Goal: Task Accomplishment & Management: Complete application form

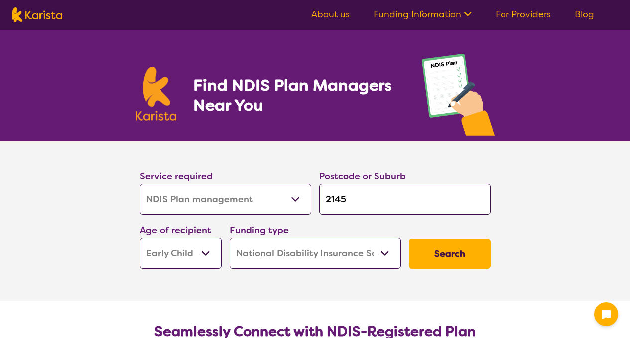
select select "NDIS Plan management"
select select "EC"
select select "NDIS"
select select "NDIS Plan management"
select select "EC"
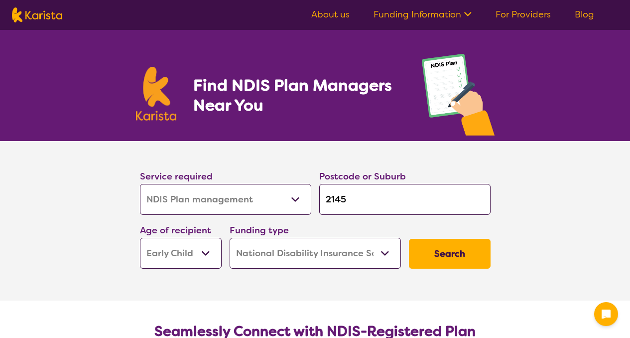
select select "NDIS"
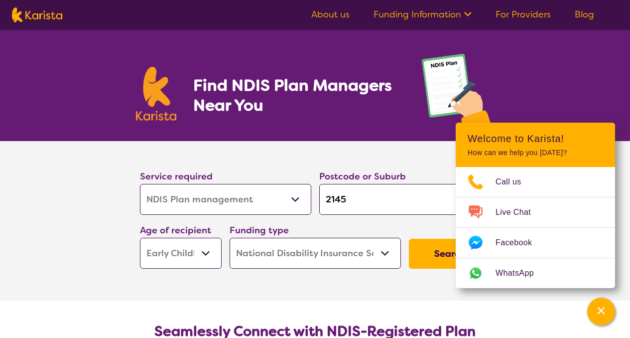
click at [295, 198] on select "Allied Health Assistant Assessment ([MEDICAL_DATA] or [MEDICAL_DATA]) Behaviour…" at bounding box center [225, 199] width 171 height 31
click at [140, 184] on select "Allied Health Assistant Assessment ([MEDICAL_DATA] or [MEDICAL_DATA]) Behaviour…" at bounding box center [225, 199] width 171 height 31
click at [209, 251] on select "Early Childhood - 0 to 9 Child - 10 to 11 Adolescent - 12 to 17 Adult - 18 to 6…" at bounding box center [181, 252] width 82 height 31
click at [140, 237] on select "Early Childhood - 0 to 9 Child - 10 to 11 Adolescent - 12 to 17 Adult - 18 to 6…" at bounding box center [181, 252] width 82 height 31
click at [372, 277] on section "Service required Allied Health Assistant Assessment ([MEDICAL_DATA] or [MEDICAL…" at bounding box center [315, 220] width 398 height 159
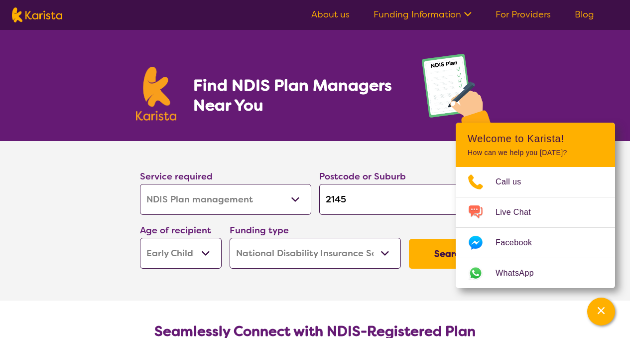
click at [492, 297] on section "Service required Allied Health Assistant Assessment ([MEDICAL_DATA] or [MEDICAL…" at bounding box center [315, 220] width 398 height 159
click at [417, 263] on button "Search" at bounding box center [450, 253] width 82 height 30
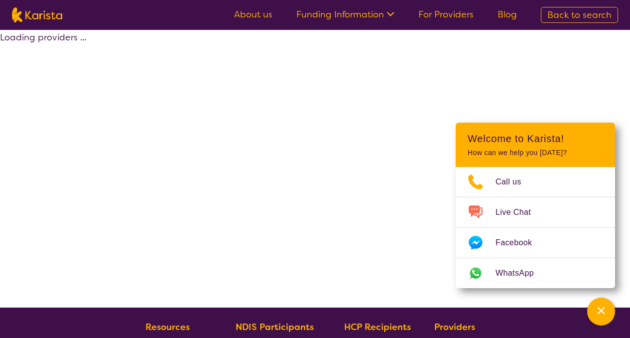
select select "by_score"
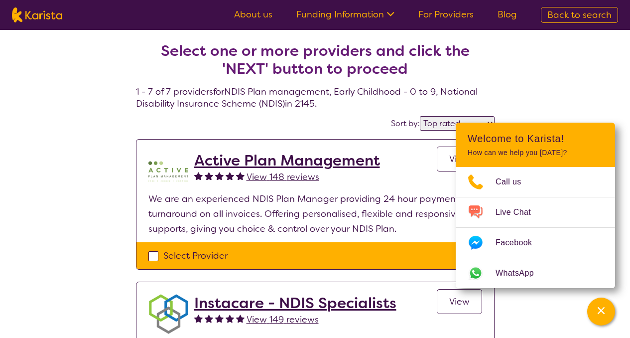
click at [600, 314] on icon "Channel Menu" at bounding box center [601, 310] width 10 height 10
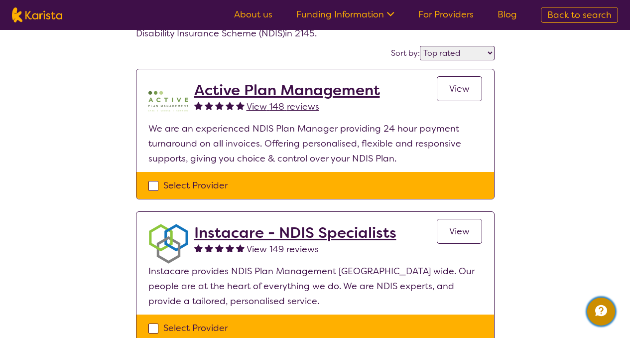
scroll to position [97, 0]
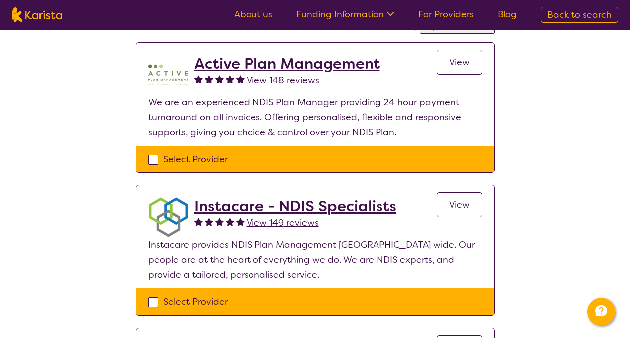
click at [311, 65] on h2 "Active Plan Management" at bounding box center [287, 64] width 186 height 18
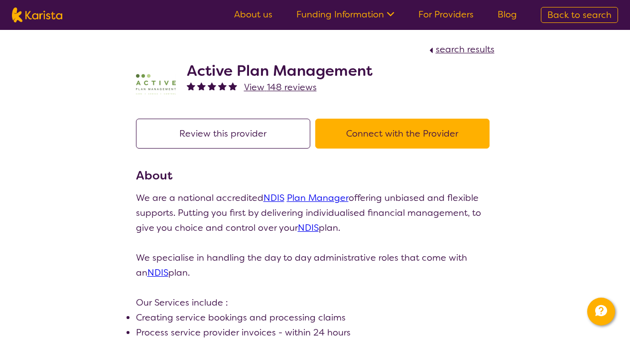
click at [433, 120] on button "Connect with the Provider" at bounding box center [402, 133] width 174 height 30
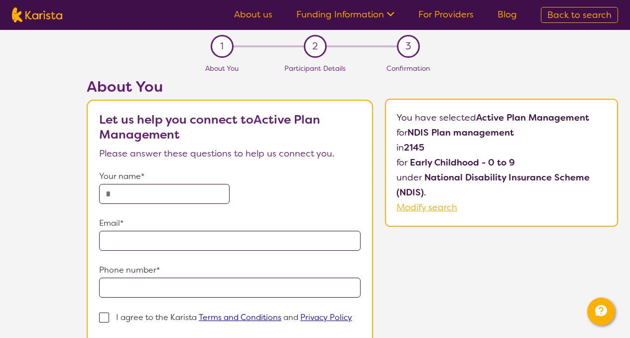
click at [141, 196] on input "text" at bounding box center [164, 194] width 130 height 20
type input "**********"
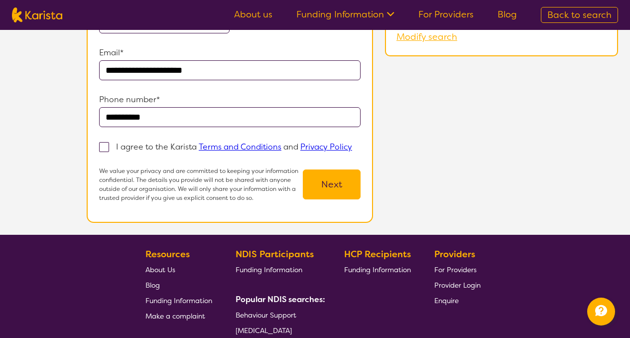
drag, startPoint x: 637, startPoint y: 95, endPoint x: 627, endPoint y: 185, distance: 90.1
click at [629, 185] on html "**********" at bounding box center [315, 152] width 630 height 645
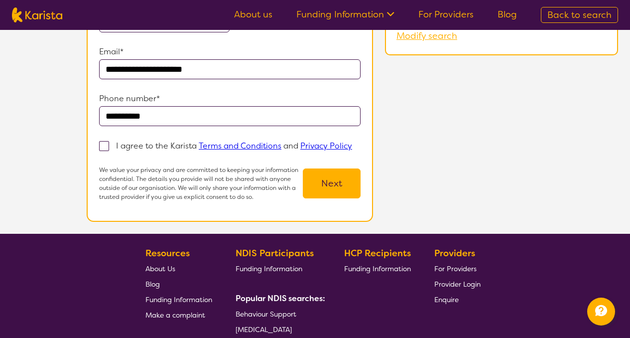
click at [104, 142] on span at bounding box center [104, 146] width 10 height 10
click at [352, 142] on input "I agree to the Karista Terms and Conditions and Privacy Policy" at bounding box center [355, 145] width 6 height 6
checkbox input "true"
click at [326, 184] on button "Next" at bounding box center [332, 183] width 58 height 30
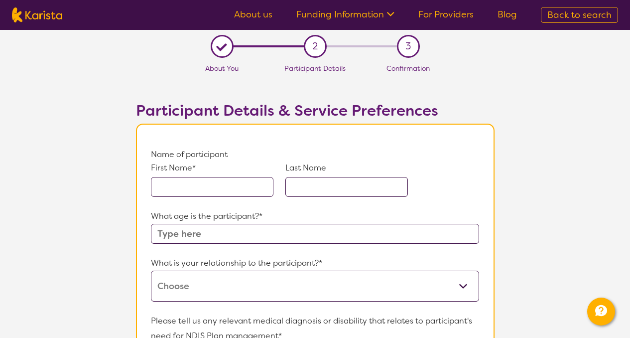
click at [240, 188] on input "text" at bounding box center [212, 187] width 122 height 20
click at [274, 235] on div "What age is the participant?*" at bounding box center [315, 226] width 328 height 35
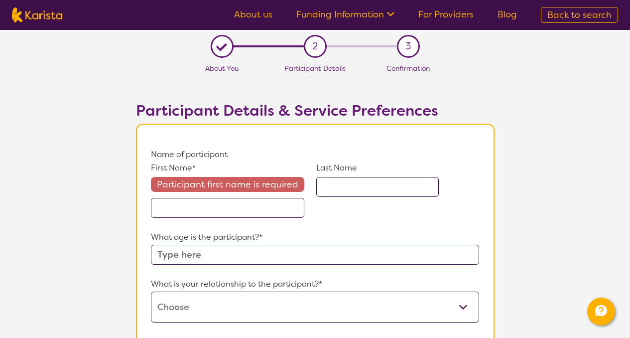
click at [277, 255] on input "text" at bounding box center [315, 254] width 328 height 20
click at [314, 318] on select "This request is for myself I am their parent I am their child I am their spouse…" at bounding box center [315, 306] width 328 height 31
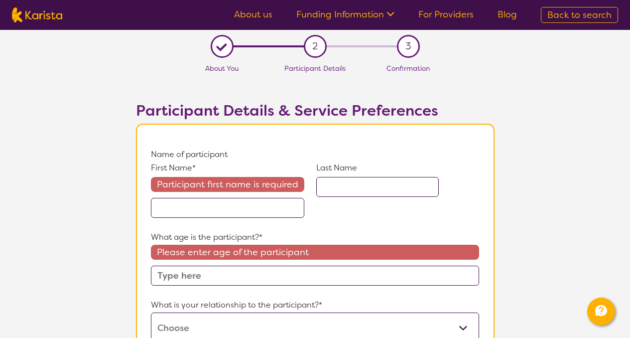
scroll to position [5, 0]
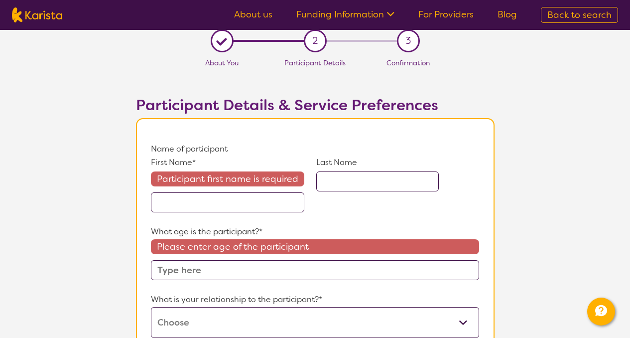
select select "I am their parent"
click at [151, 307] on select "This request is for myself I am their parent I am their child I am their spouse…" at bounding box center [315, 322] width 328 height 31
click at [276, 202] on input "text" at bounding box center [227, 202] width 153 height 20
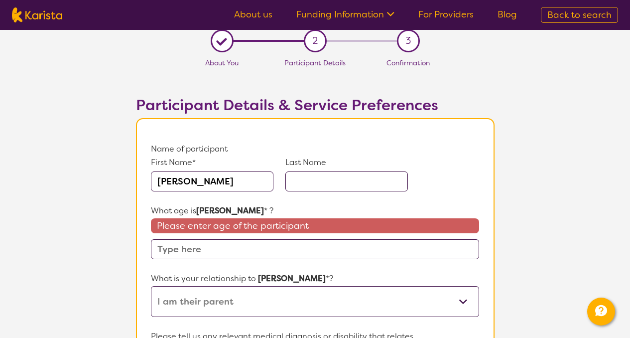
type input "[PERSON_NAME]"
click at [313, 180] on input "text" at bounding box center [346, 181] width 122 height 20
type input "[PERSON_NAME]"
click at [261, 252] on input "text" at bounding box center [315, 249] width 328 height 20
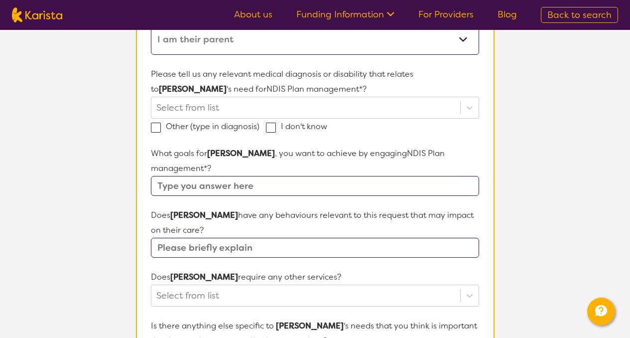
scroll to position [255, 0]
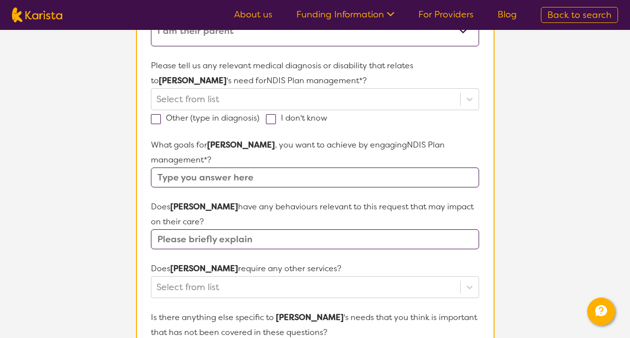
drag, startPoint x: 637, startPoint y: 92, endPoint x: 636, endPoint y: 166, distance: 74.2
click at [629, 166] on html "About us Funding Information NDIS - National Disability Insurance Scheme HCP - …" at bounding box center [315, 326] width 630 height 1162
type input "5"
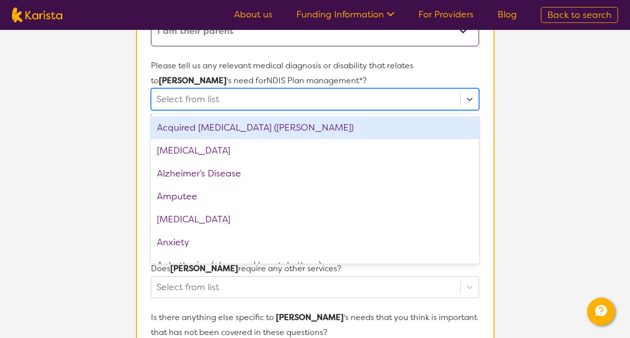
click at [306, 93] on div at bounding box center [305, 99] width 298 height 17
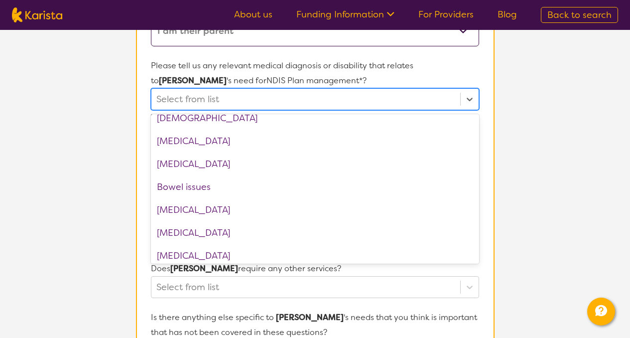
scroll to position [204, 0]
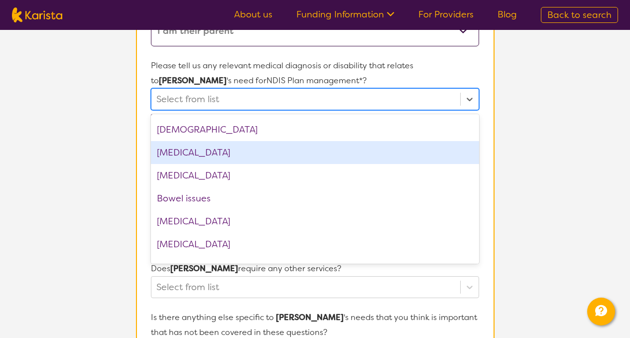
click at [272, 161] on div "[MEDICAL_DATA]" at bounding box center [315, 152] width 328 height 23
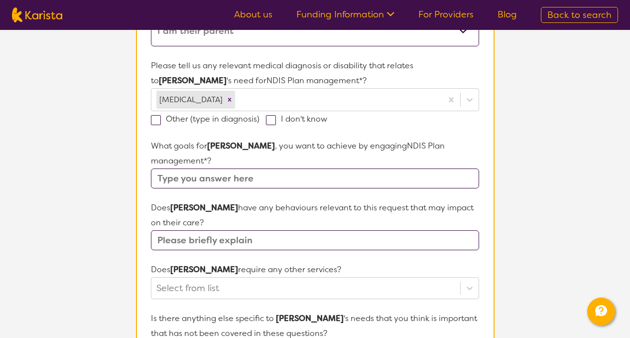
click at [487, 153] on section "Name of participant First Name* [PERSON_NAME] Last Name [PERSON_NAME] What age …" at bounding box center [315, 251] width 358 height 764
click at [459, 168] on input "text" at bounding box center [315, 178] width 328 height 20
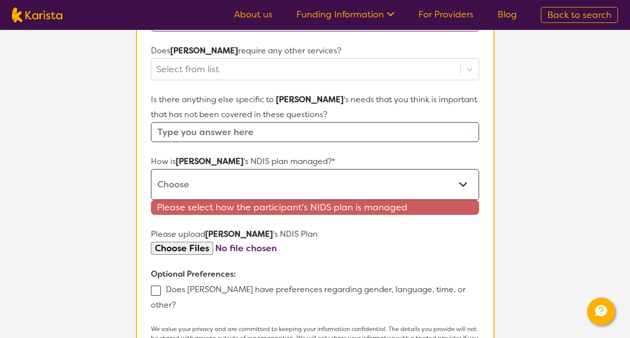
click at [473, 122] on input "text" at bounding box center [315, 132] width 328 height 20
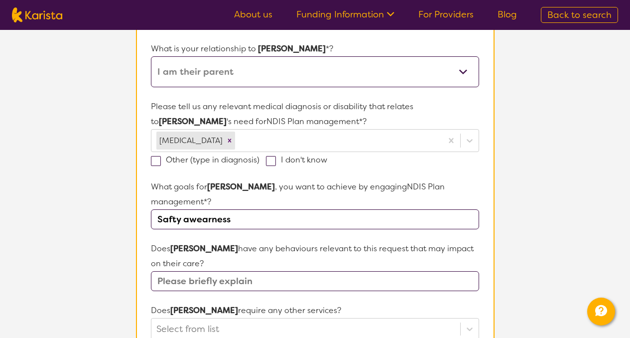
scroll to position [198, 0]
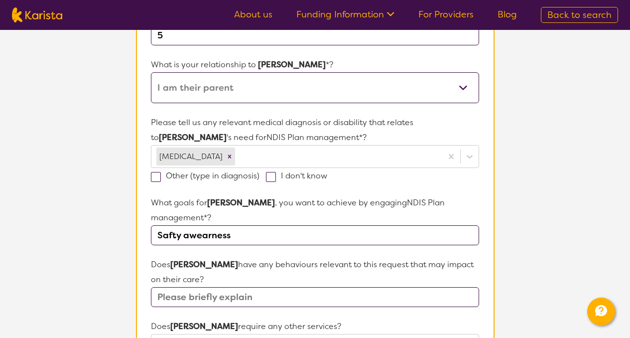
click at [247, 225] on input "Safty awearness" at bounding box center [315, 235] width 328 height 20
click at [407, 225] on input "Safety awareness, Self care and basic communication" at bounding box center [315, 235] width 328 height 20
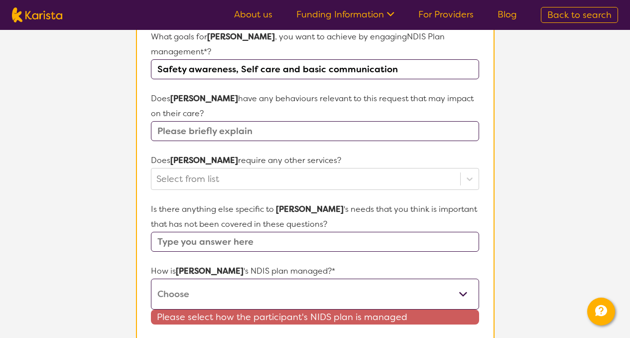
scroll to position [370, 0]
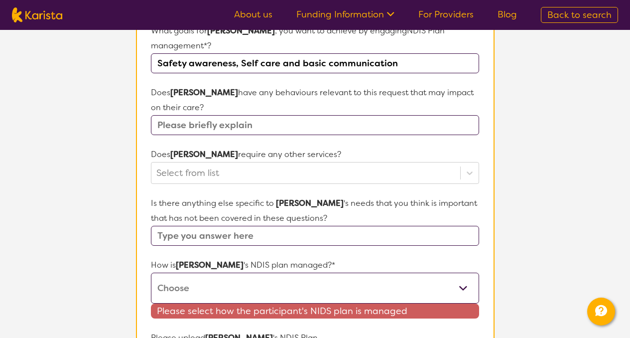
type input "Safety awareness, Self care and basic communication"
click at [270, 115] on input "text" at bounding box center [315, 125] width 328 height 20
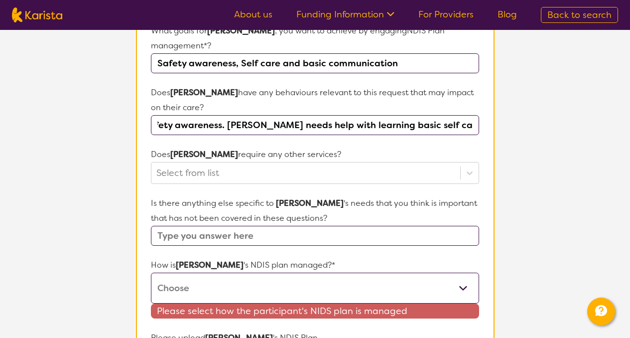
scroll to position [0, 238]
type input "[PERSON_NAME] is a runner that lacks any sort of safety awareness. [PERSON_NAME…"
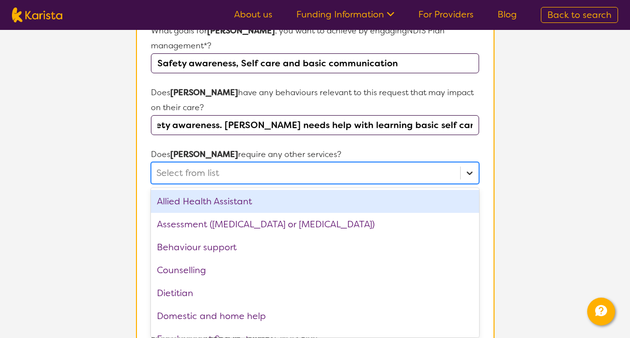
scroll to position [0, 0]
click at [472, 168] on icon at bounding box center [470, 173] width 10 height 10
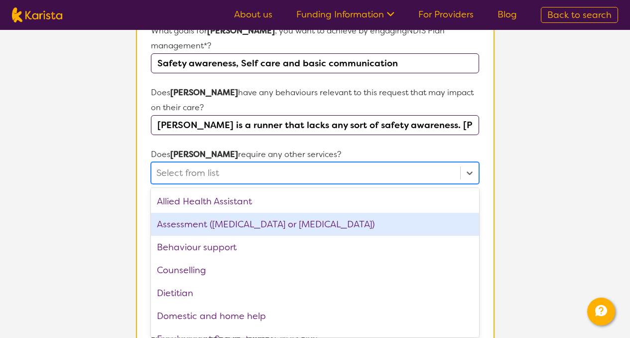
click at [280, 215] on div "Assessment ([MEDICAL_DATA] or [MEDICAL_DATA])" at bounding box center [315, 224] width 328 height 23
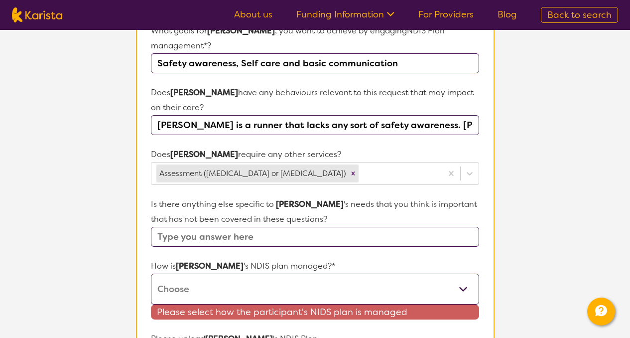
click at [485, 161] on section "Name of participant First Name* [PERSON_NAME] Last Name [PERSON_NAME] What age …" at bounding box center [315, 144] width 358 height 780
click at [461, 227] on input "text" at bounding box center [315, 237] width 328 height 20
type input "All that Ive stated is very important"
click at [465, 273] on select "Self-managed NDIS plan Managed by a registered plan management provider (not th…" at bounding box center [315, 288] width 328 height 31
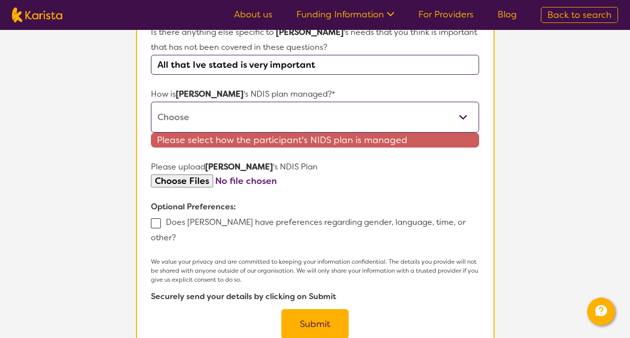
scroll to position [544, 0]
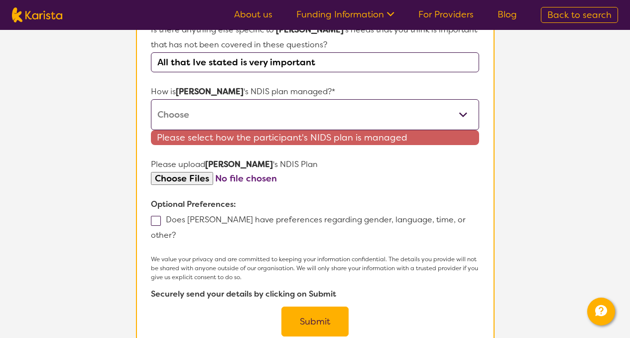
click at [464, 99] on select "Self-managed NDIS plan Managed by a registered plan management provider (not th…" at bounding box center [315, 114] width 328 height 31
select select "I'm not sure"
click at [151, 99] on select "Self-managed NDIS plan Managed by a registered plan management provider (not th…" at bounding box center [315, 114] width 328 height 31
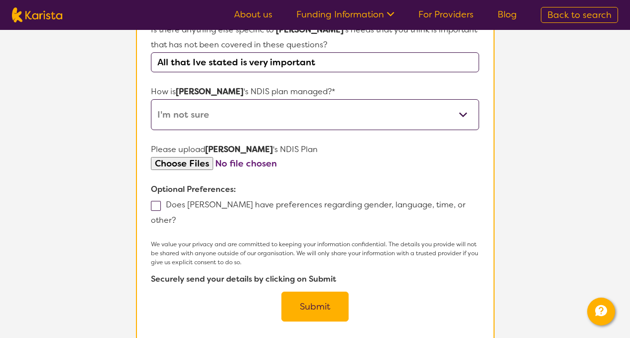
click at [192, 157] on input "file" at bounding box center [315, 163] width 328 height 13
